Goal: Task Accomplishment & Management: Use online tool/utility

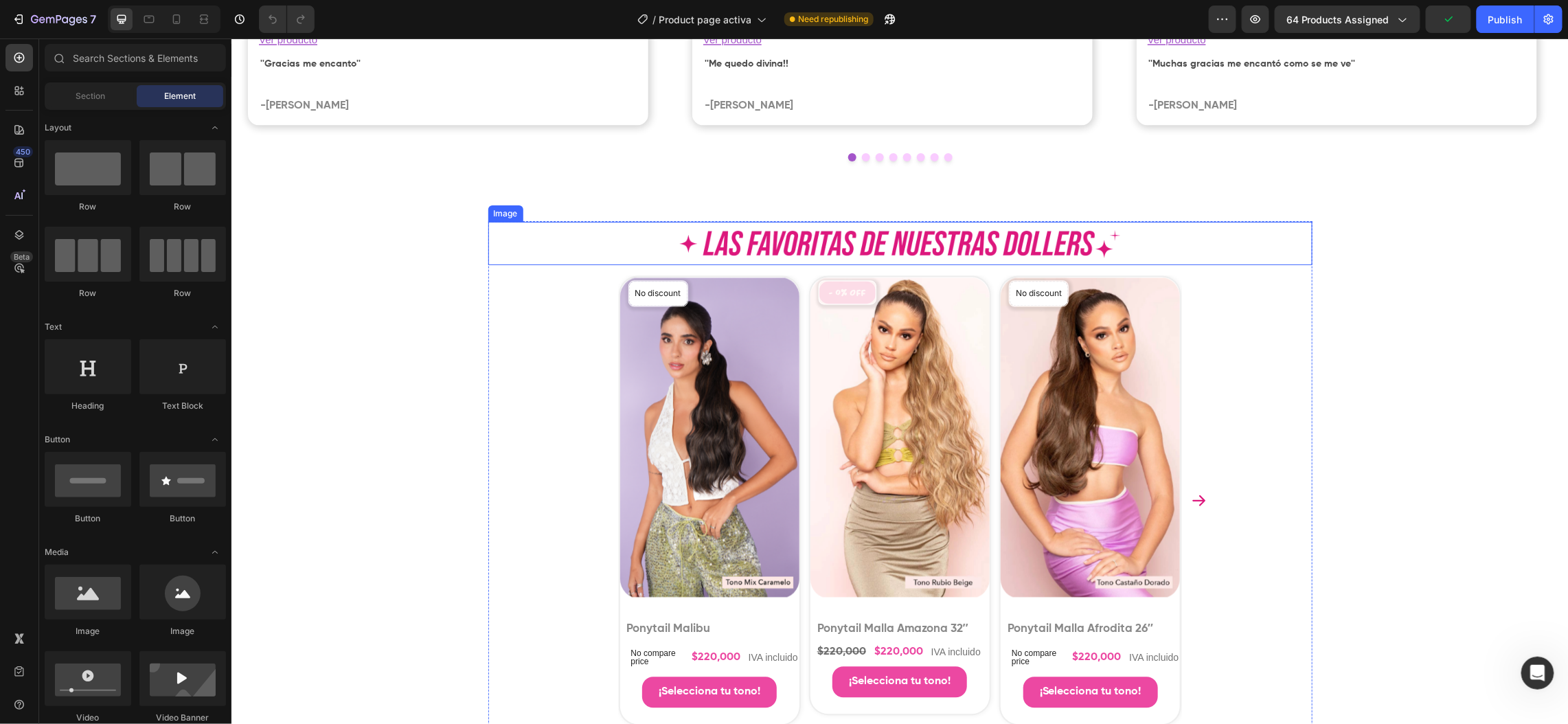
scroll to position [5582, 0]
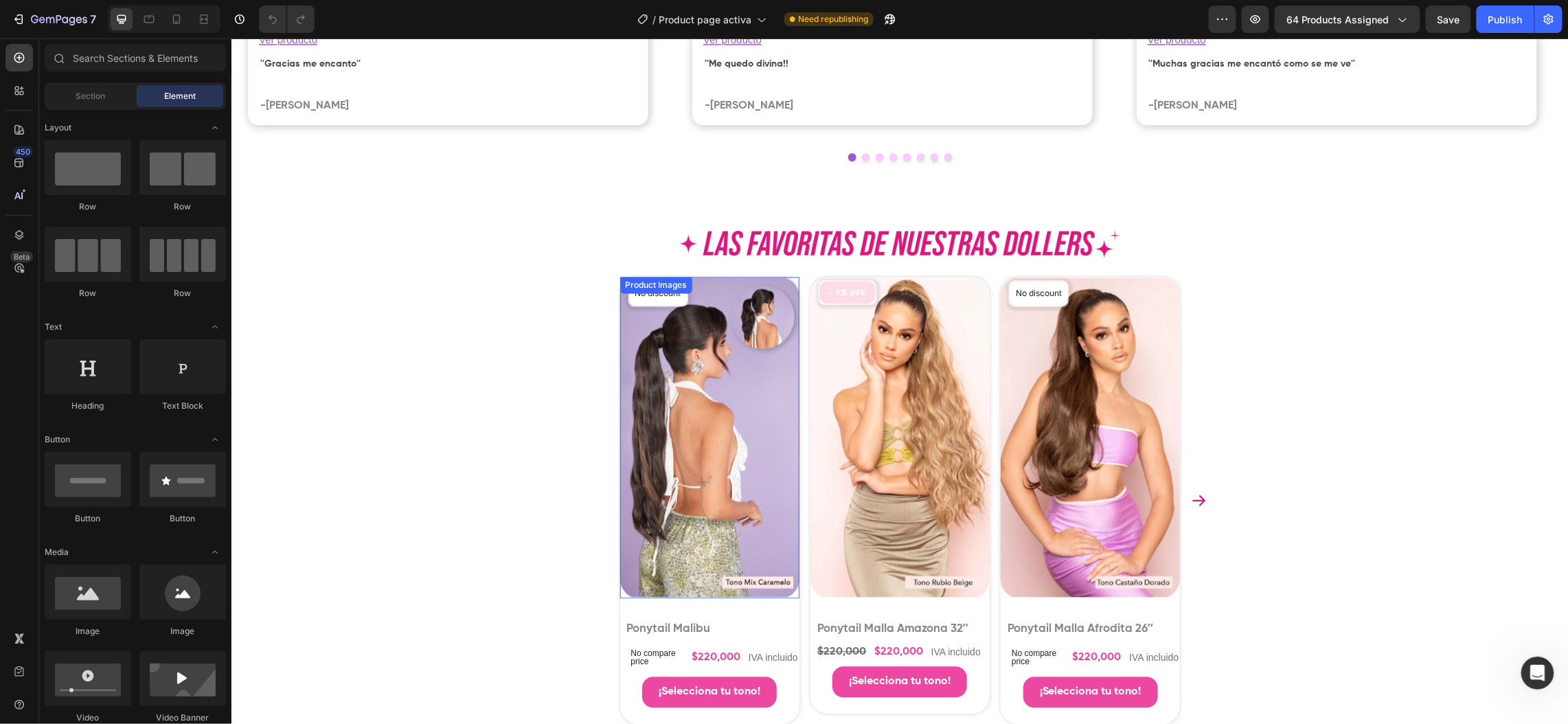
click at [621, 381] on img at bounding box center [709, 437] width 179 height 321
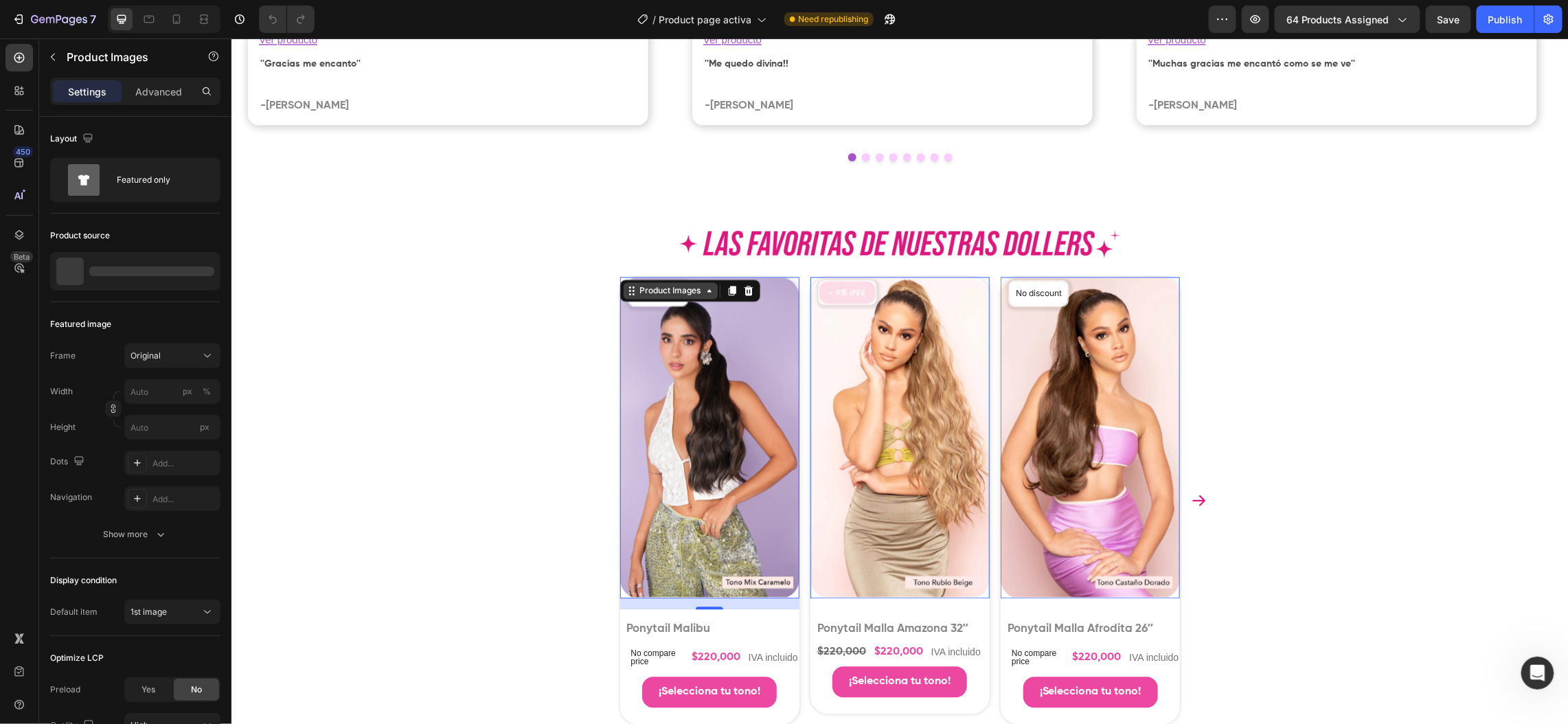
click at [650, 292] on div "Product Images" at bounding box center [670, 290] width 67 height 12
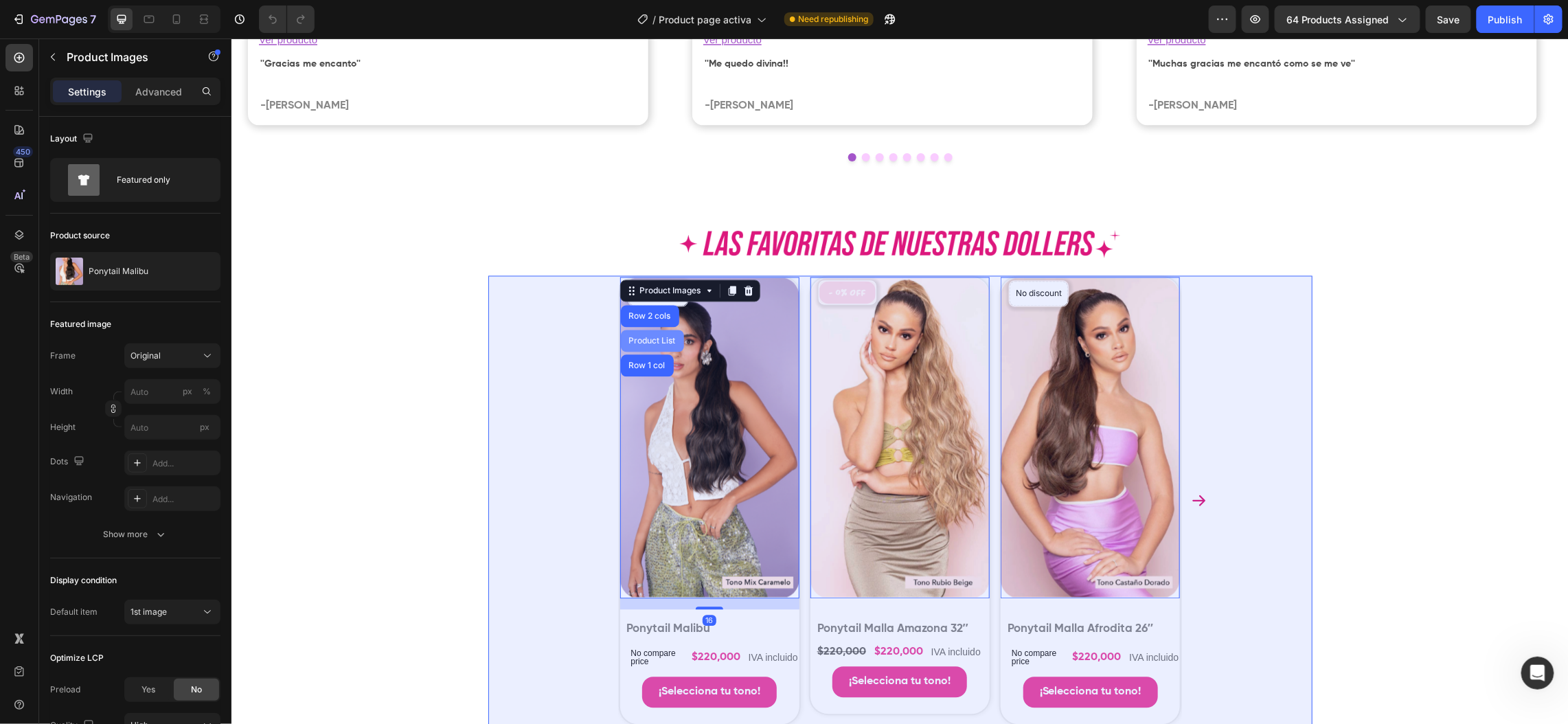
click at [626, 331] on div "Product List" at bounding box center [651, 340] width 63 height 22
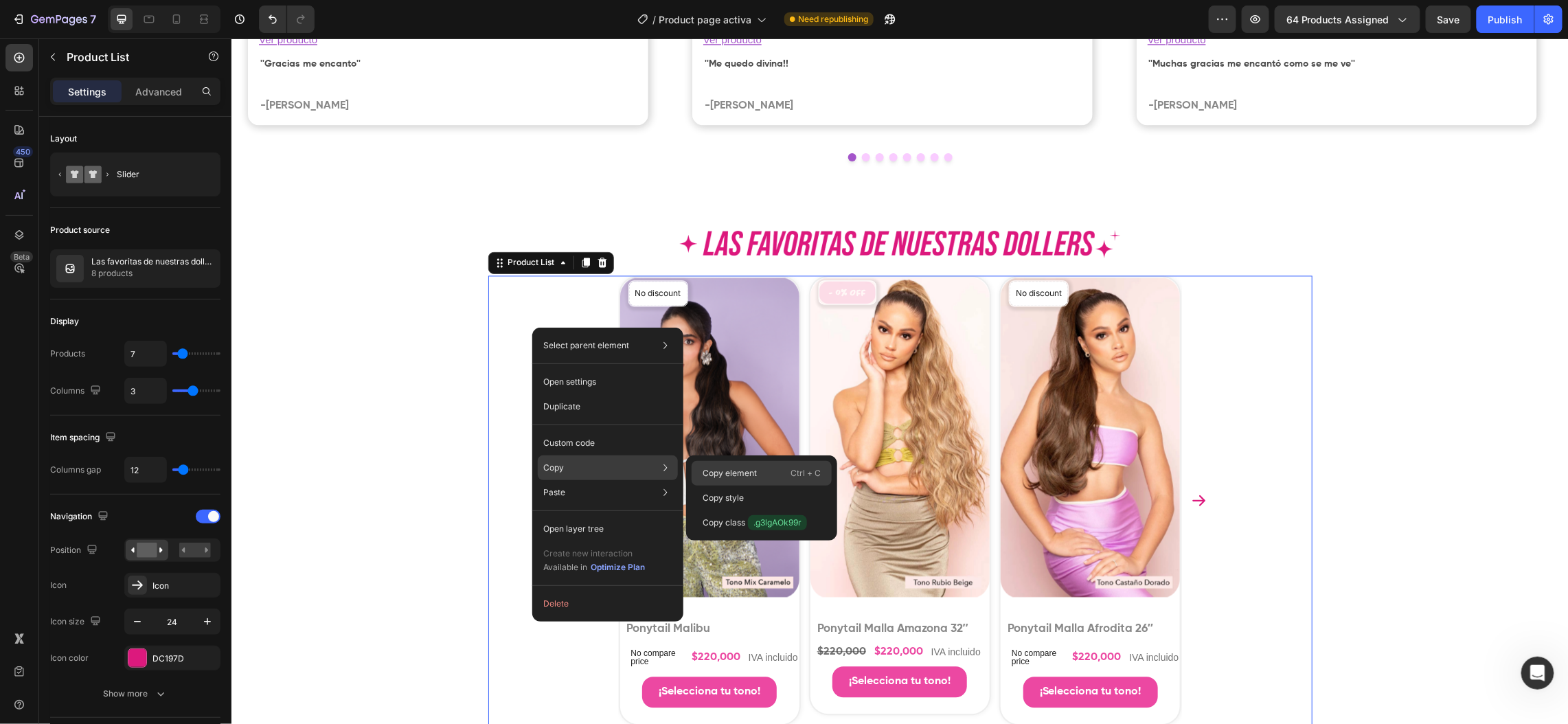
click at [734, 486] on div "Copy element Ctrl + C" at bounding box center [761, 498] width 141 height 25
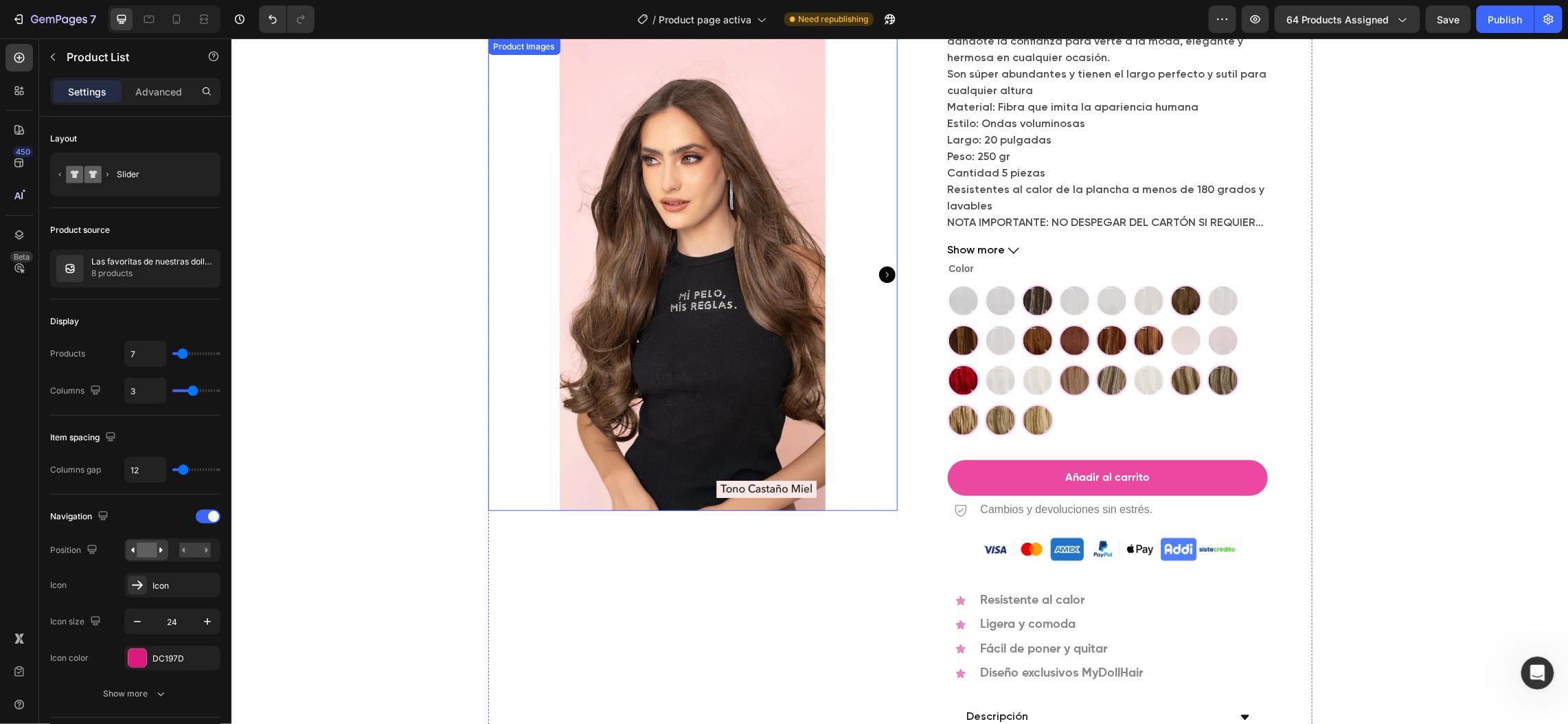
scroll to position [0, 0]
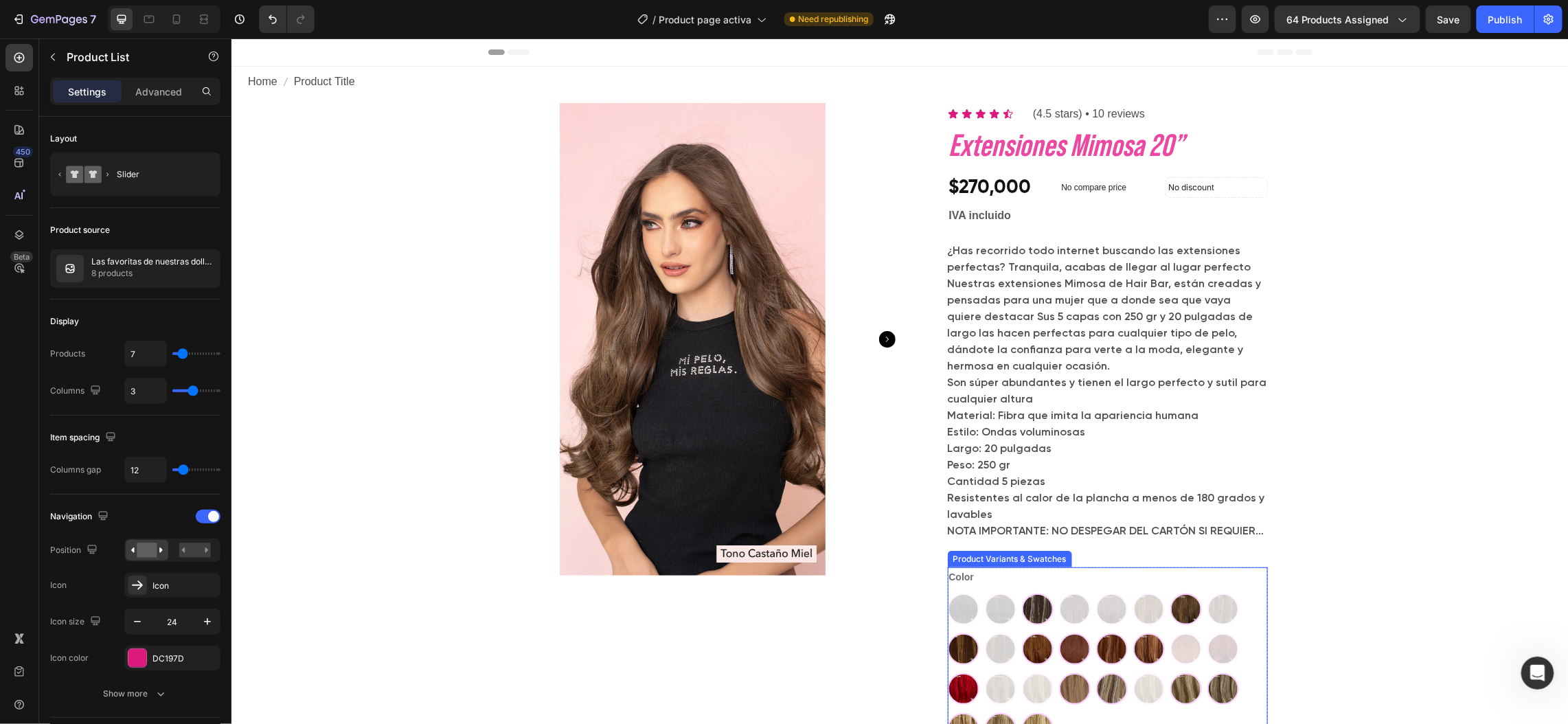
click at [990, 607] on div "Negro-Hair Bar Negro-Hair Bar Castaño Oscuro-Hair Bar Castaño Oscuro-Hair Bar M…" at bounding box center [1107, 668] width 320 height 151
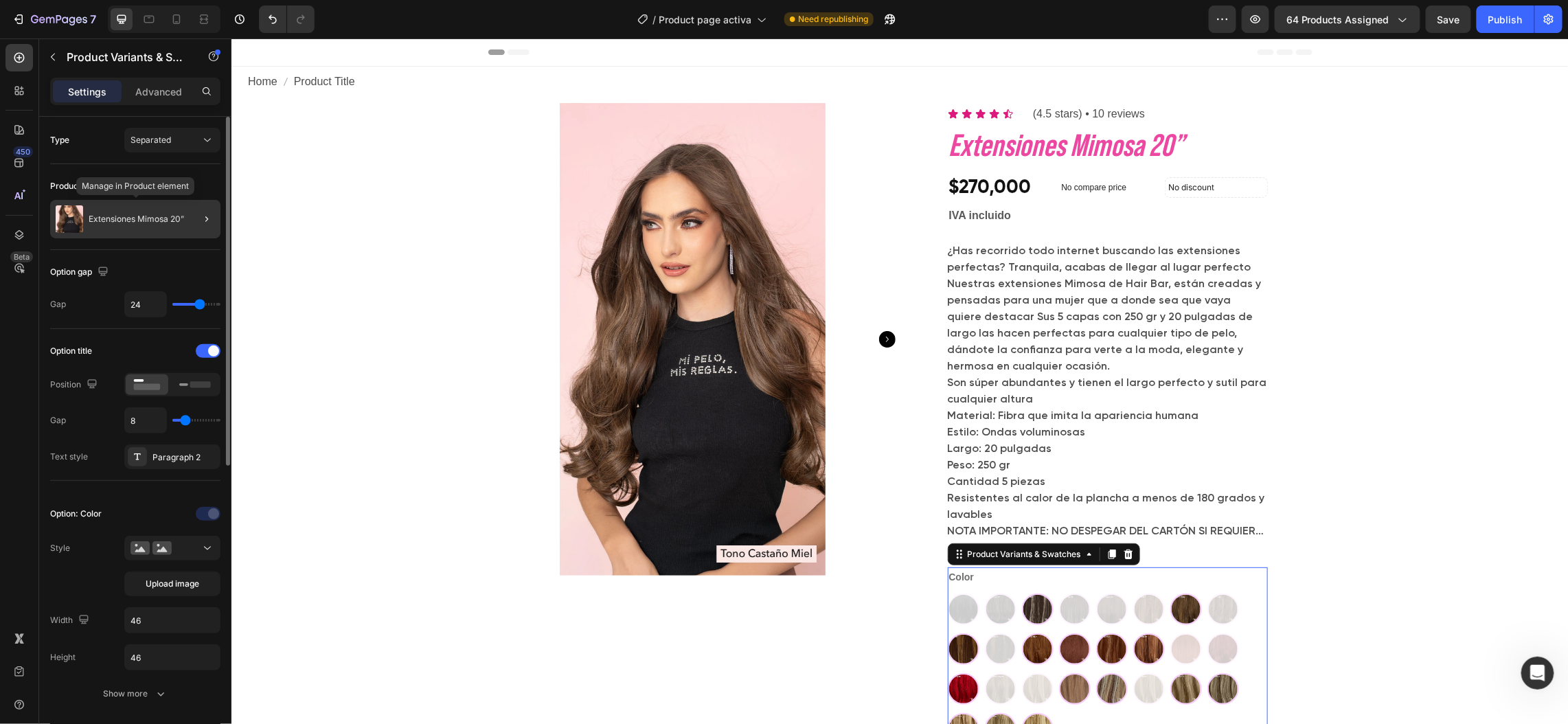
click at [147, 228] on div "Extensiones Mimosa 20”" at bounding box center [135, 219] width 170 height 39
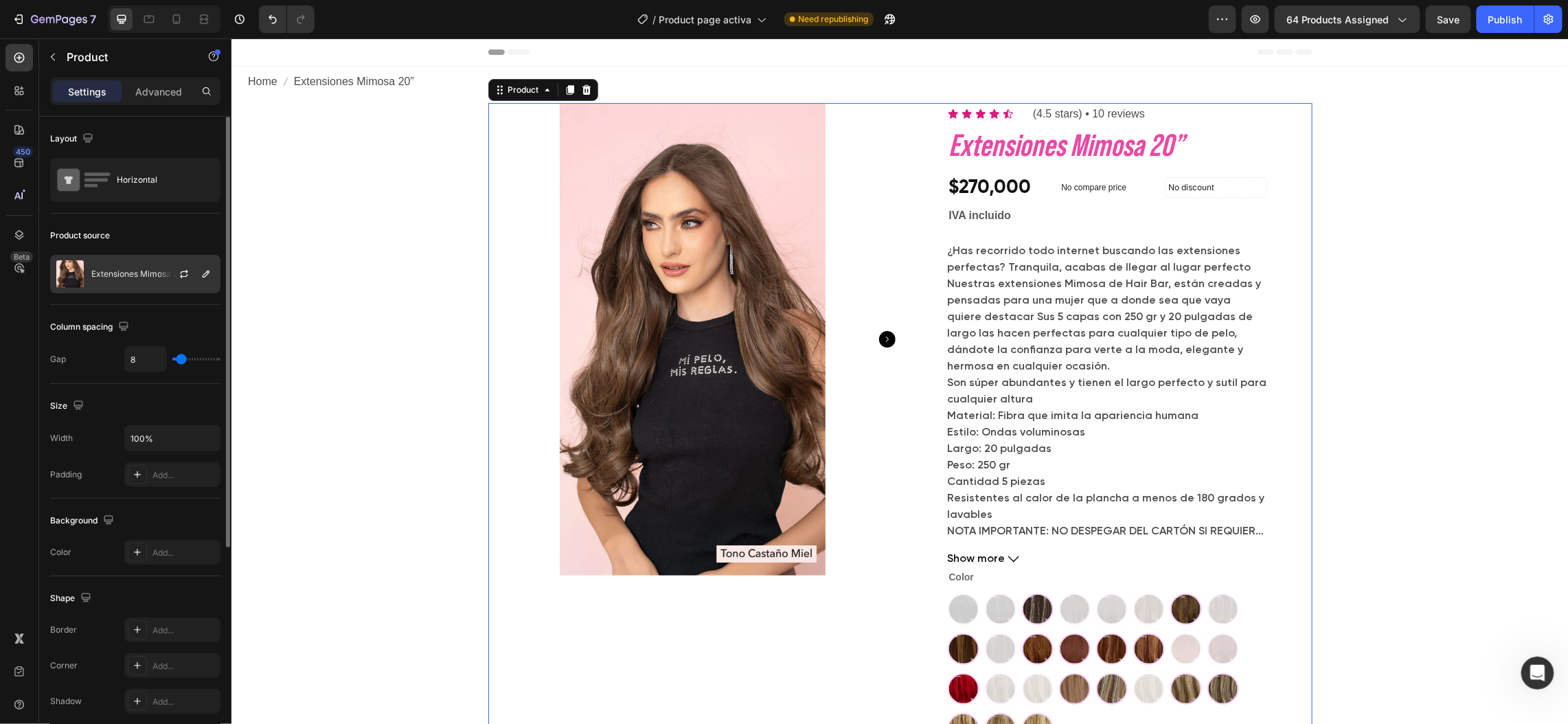
click at [154, 283] on div "Extensiones Mimosa 20”" at bounding box center [135, 274] width 170 height 39
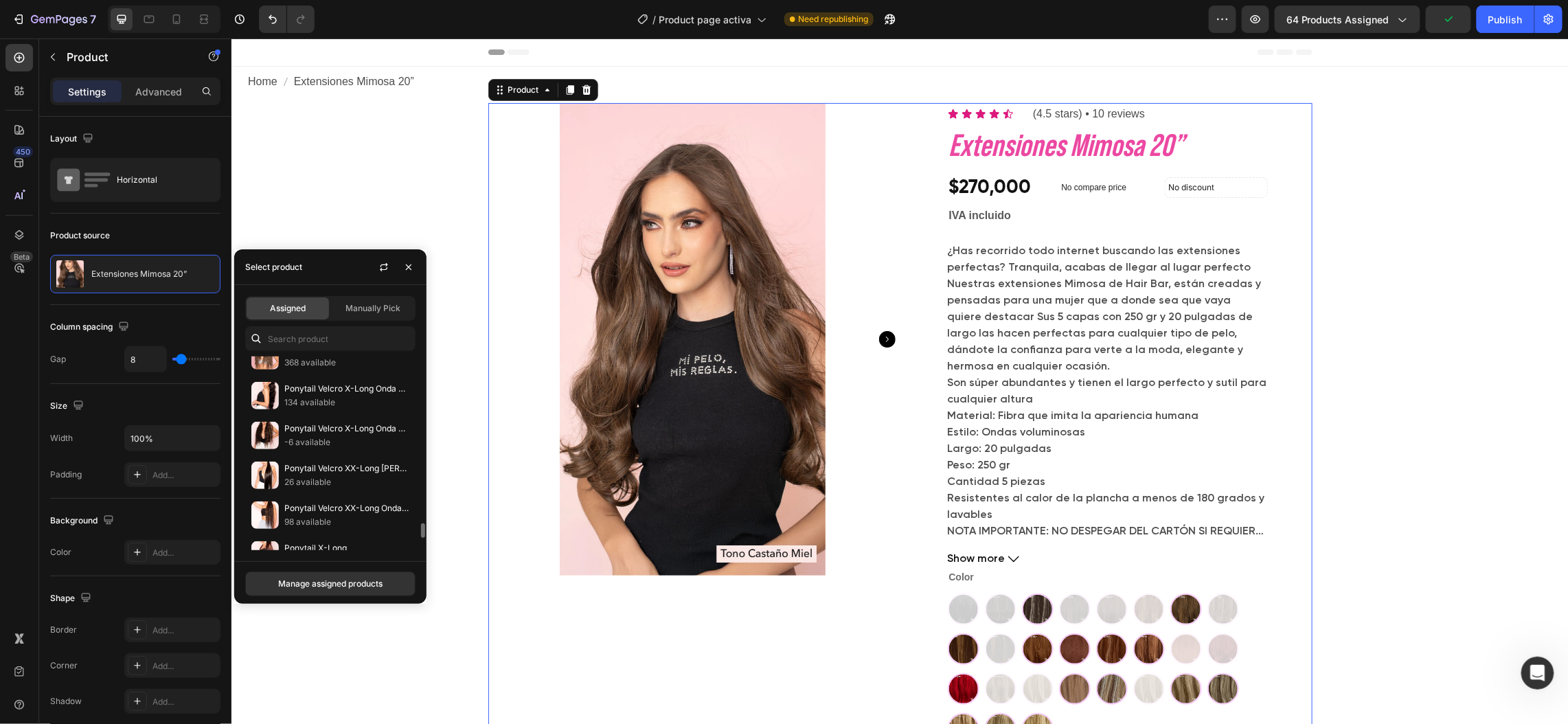
scroll to position [2372, 0]
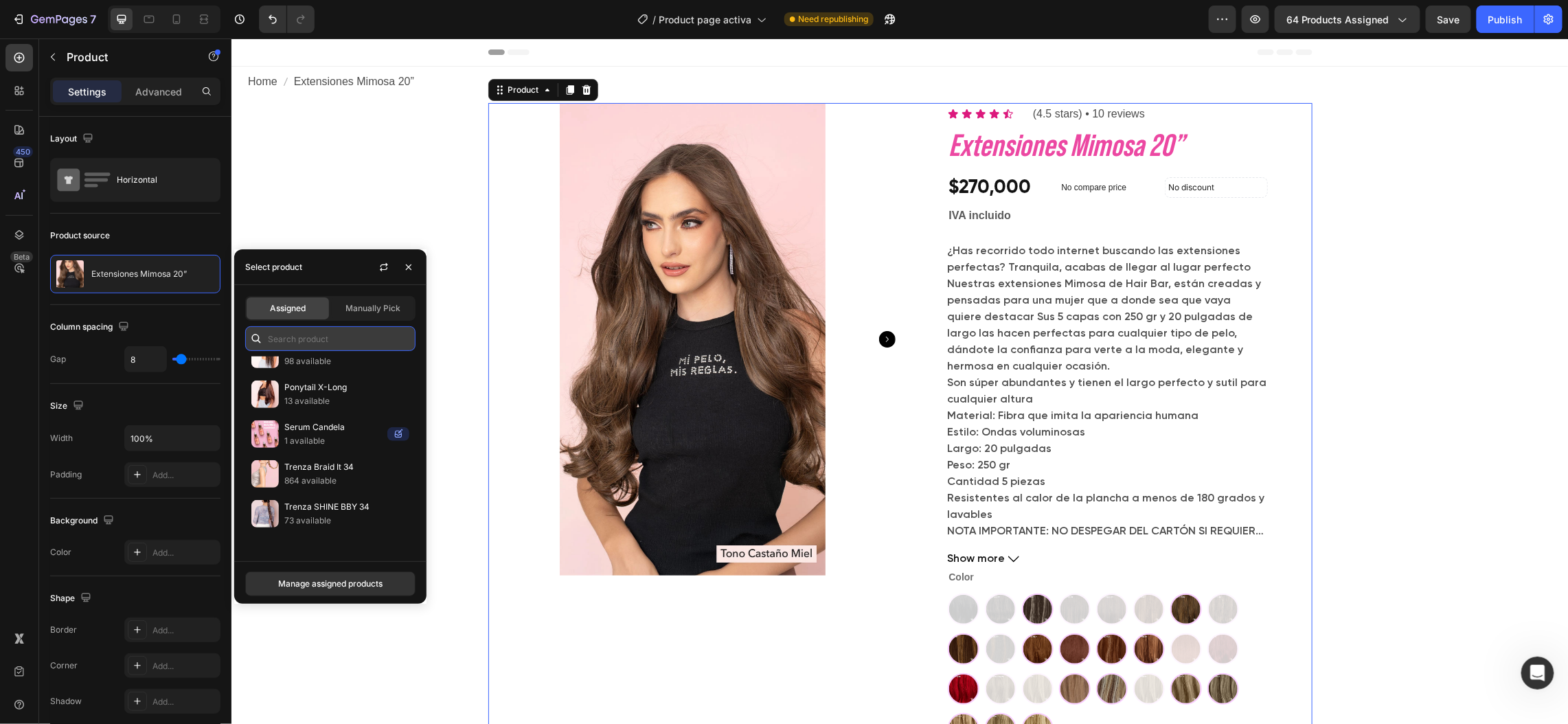
click at [303, 340] on input "text" at bounding box center [330, 338] width 170 height 25
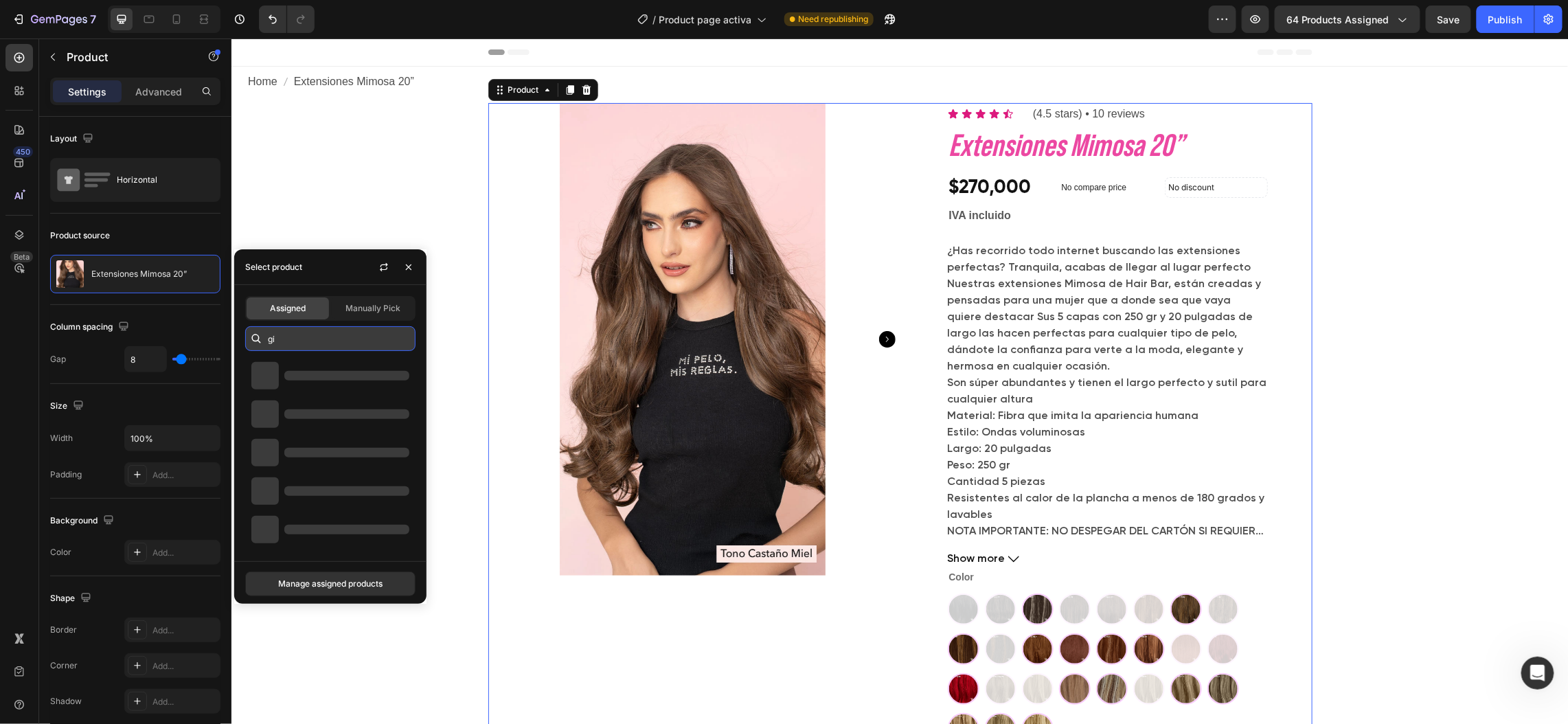
scroll to position [0, 0]
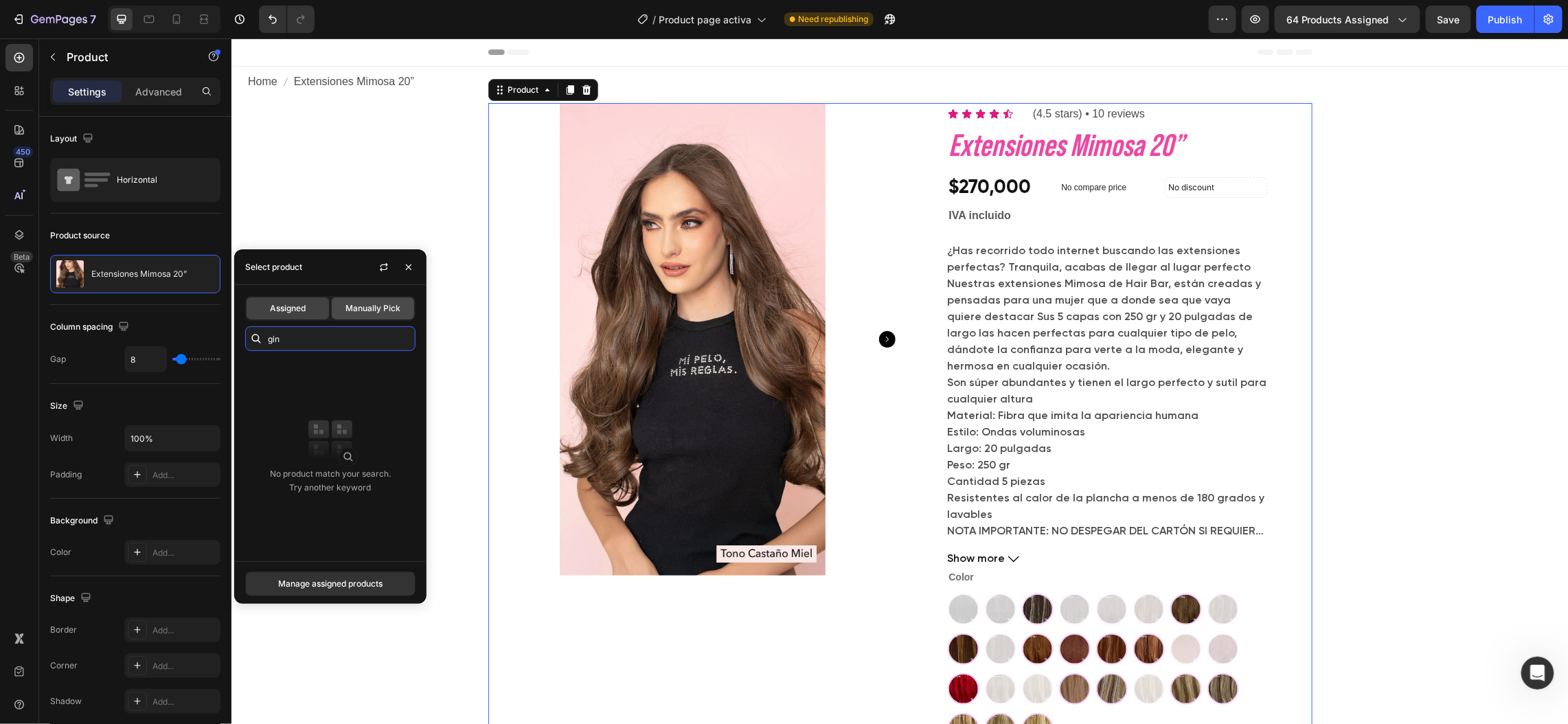
type input "gin"
click at [369, 300] on div "Manually Pick" at bounding box center [373, 307] width 83 height 22
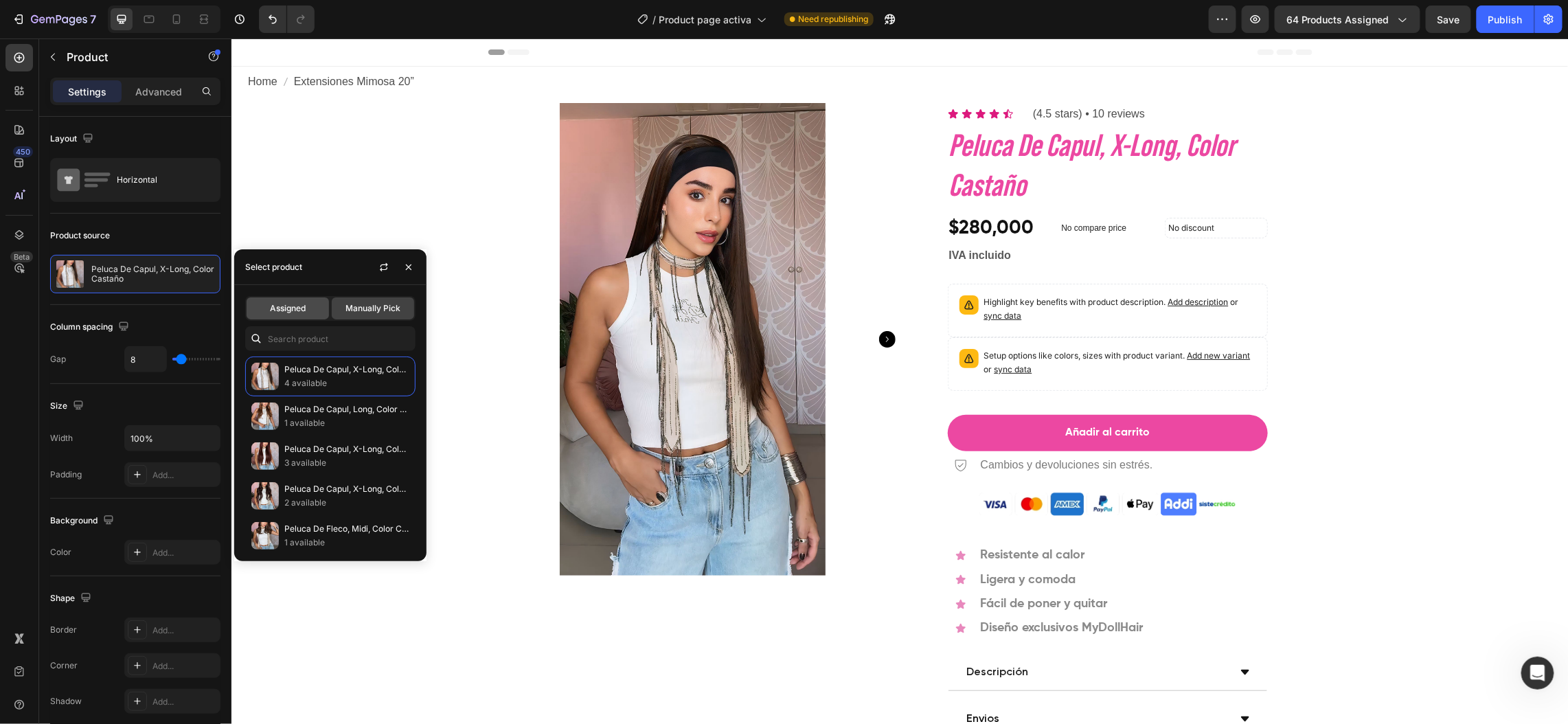
click at [287, 312] on span "Assigned" at bounding box center [287, 307] width 35 height 12
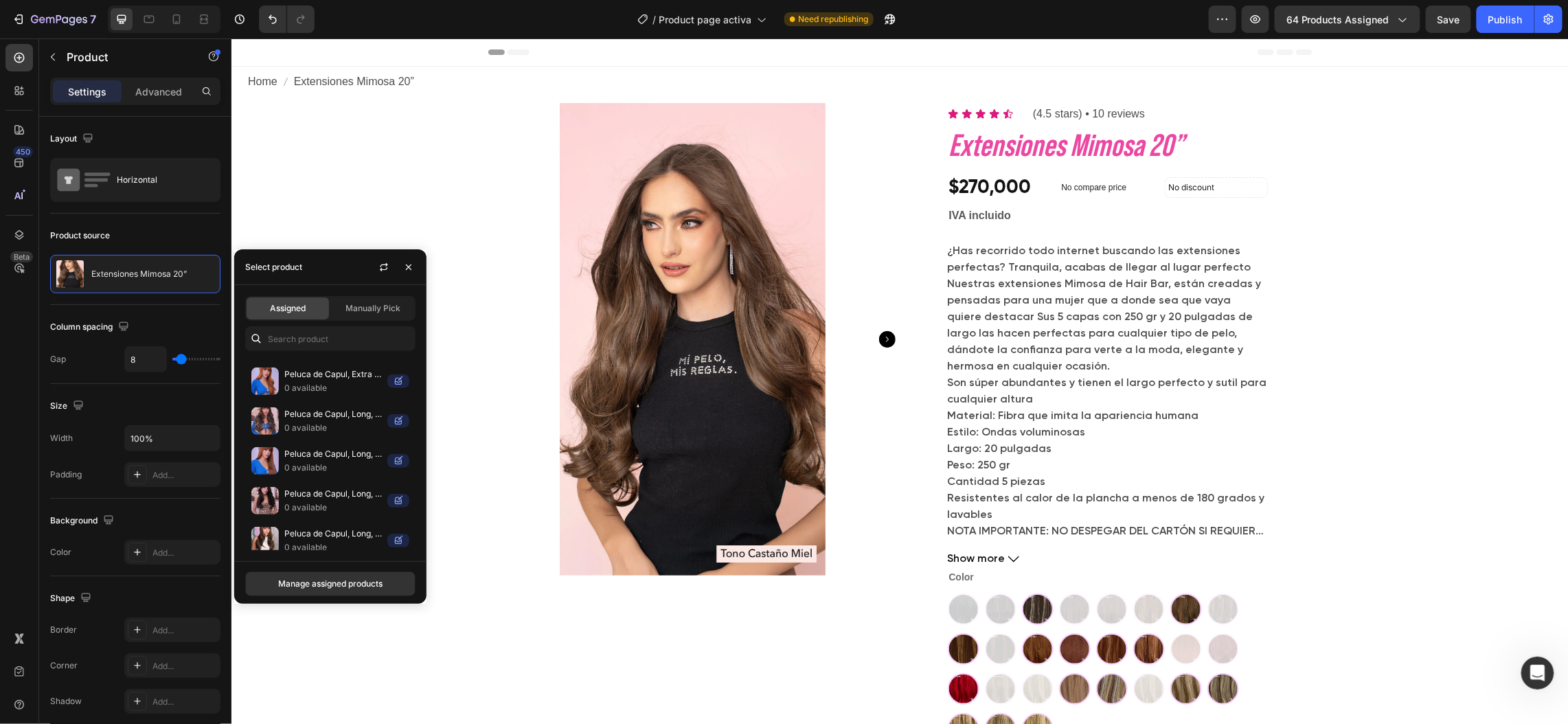
scroll to position [1033, 0]
click at [369, 304] on span "Manually Pick" at bounding box center [373, 307] width 55 height 12
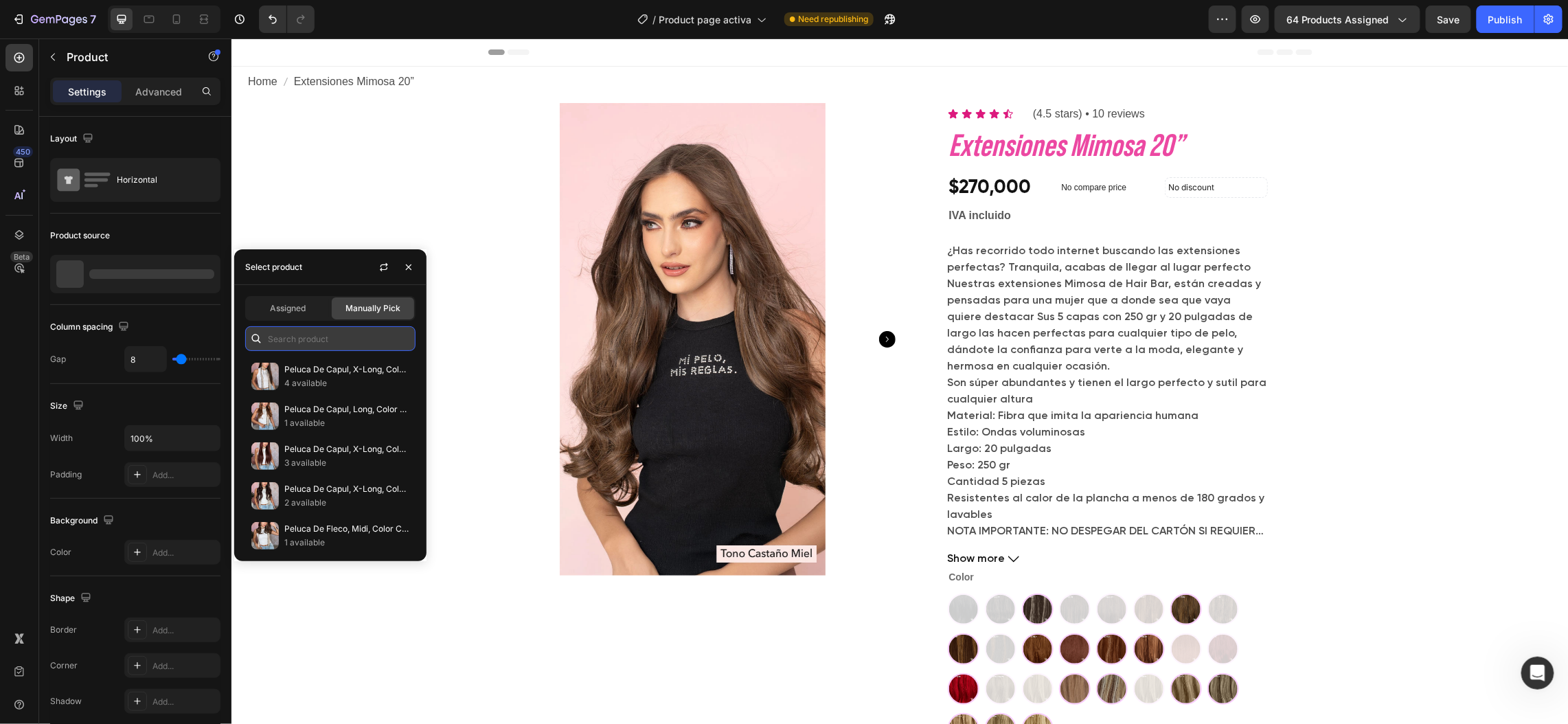
click at [352, 345] on input "text" at bounding box center [330, 338] width 170 height 25
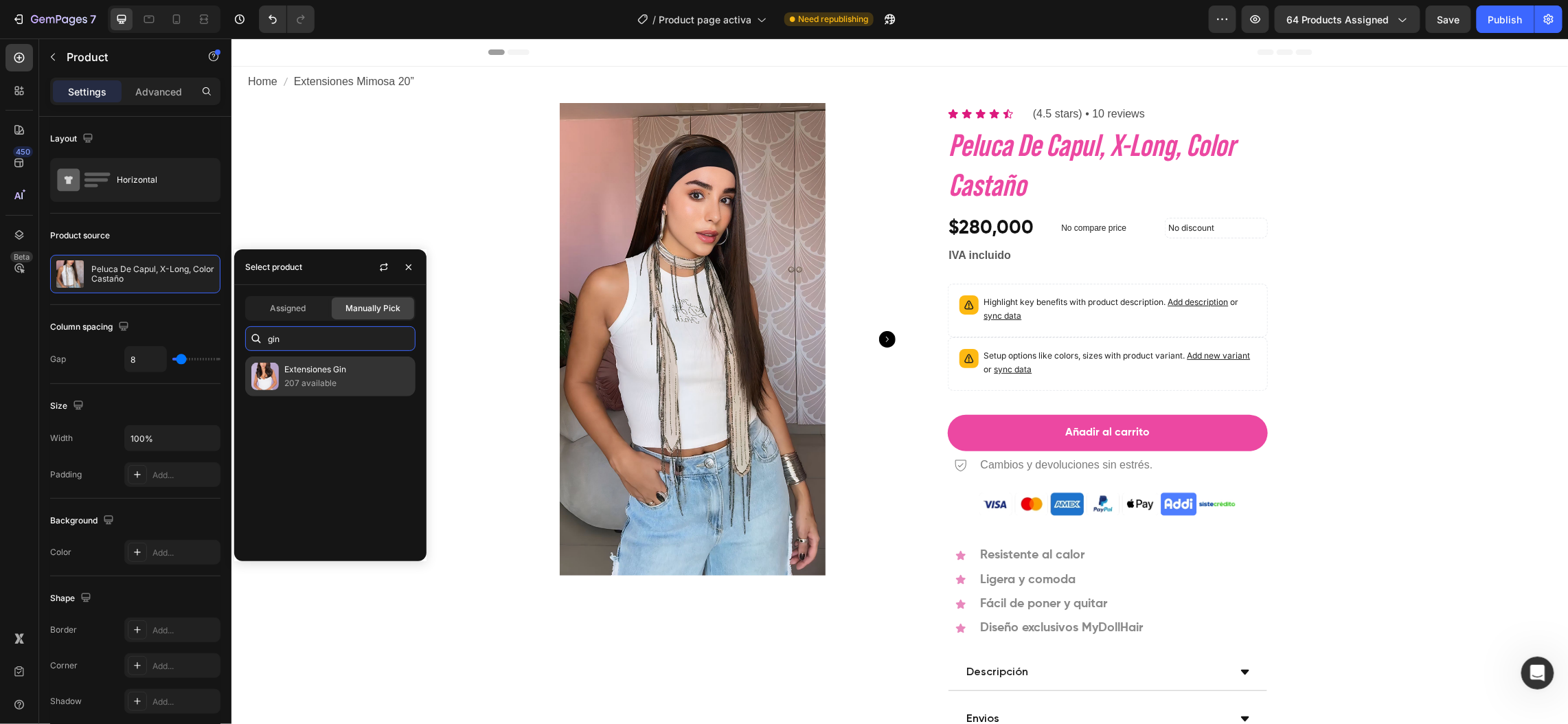
type input "gin"
click at [295, 376] on p "207 available" at bounding box center [347, 383] width 125 height 14
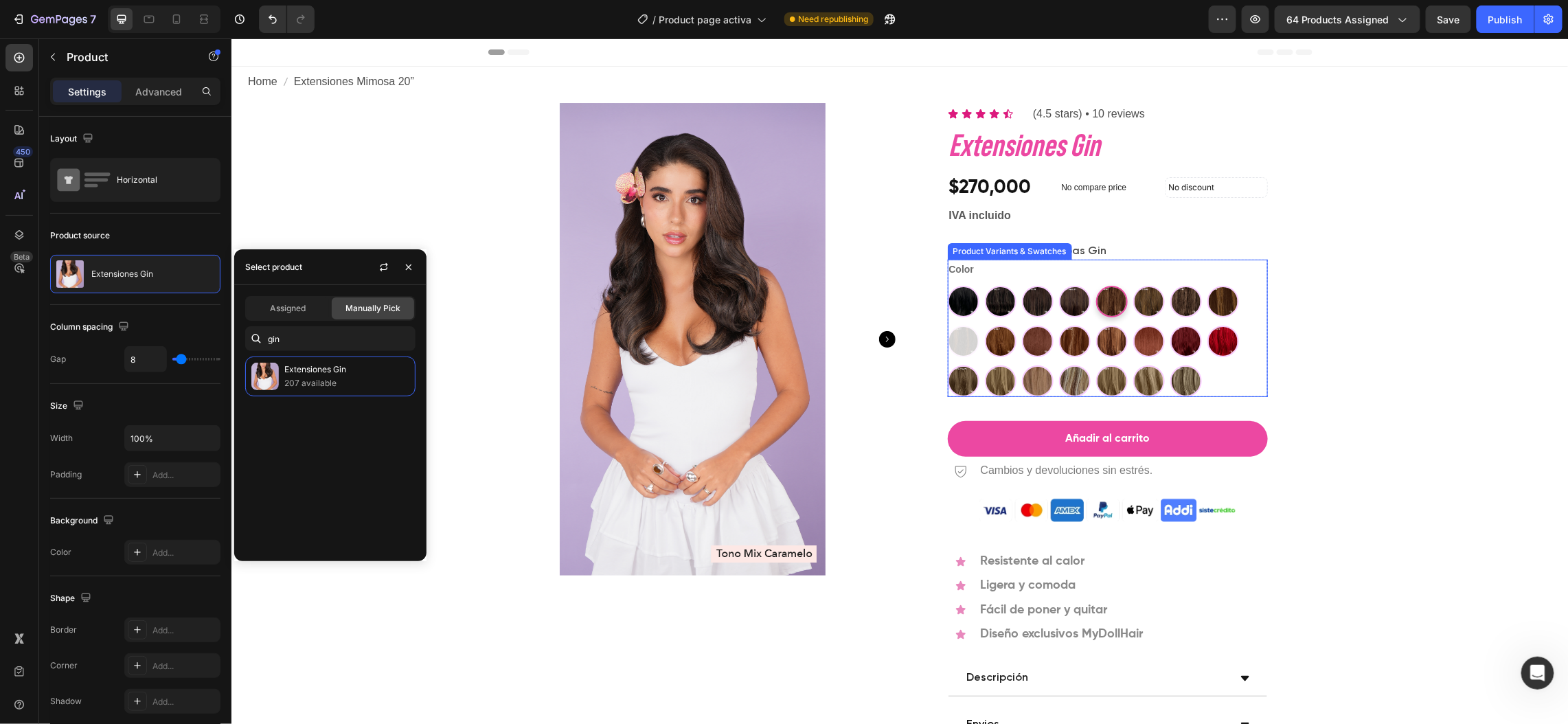
click at [1097, 287] on img at bounding box center [1111, 301] width 29 height 29
click at [1095, 285] on input "Castaño Miel - Hair Bar Castaño Miel - Hair Bar" at bounding box center [1095, 284] width 1 height 1
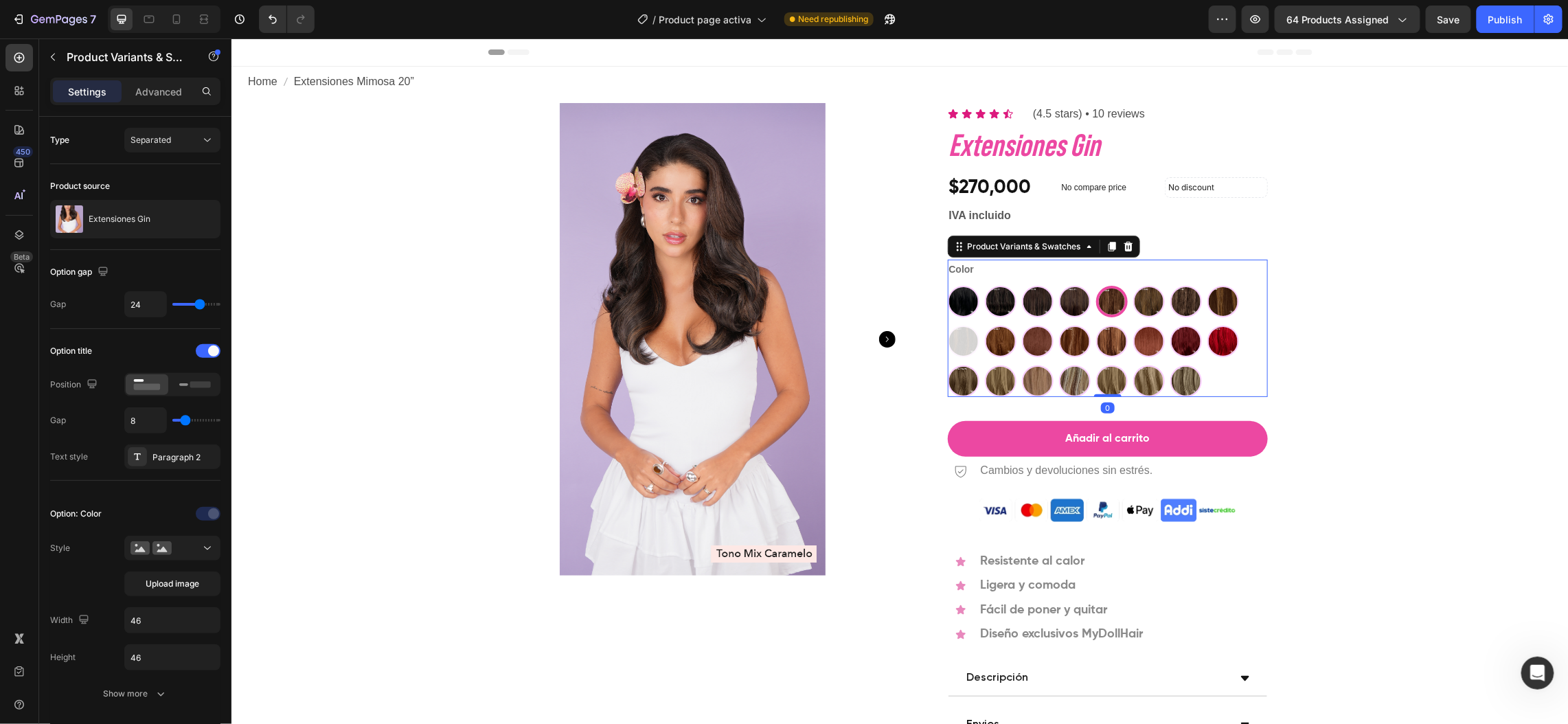
radio input "false"
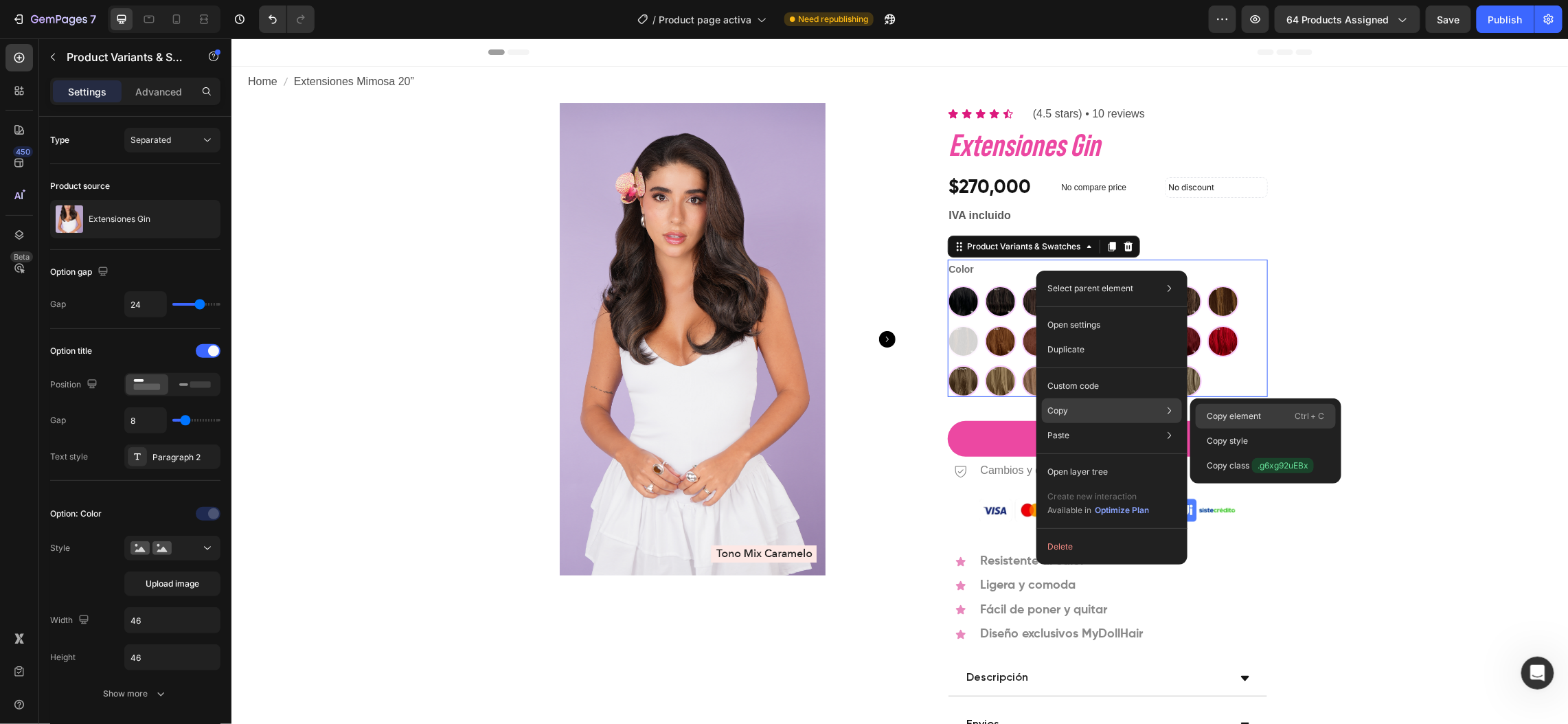
click at [1218, 414] on p "Copy element" at bounding box center [1234, 416] width 55 height 12
